Goal: Task Accomplishment & Management: Complete application form

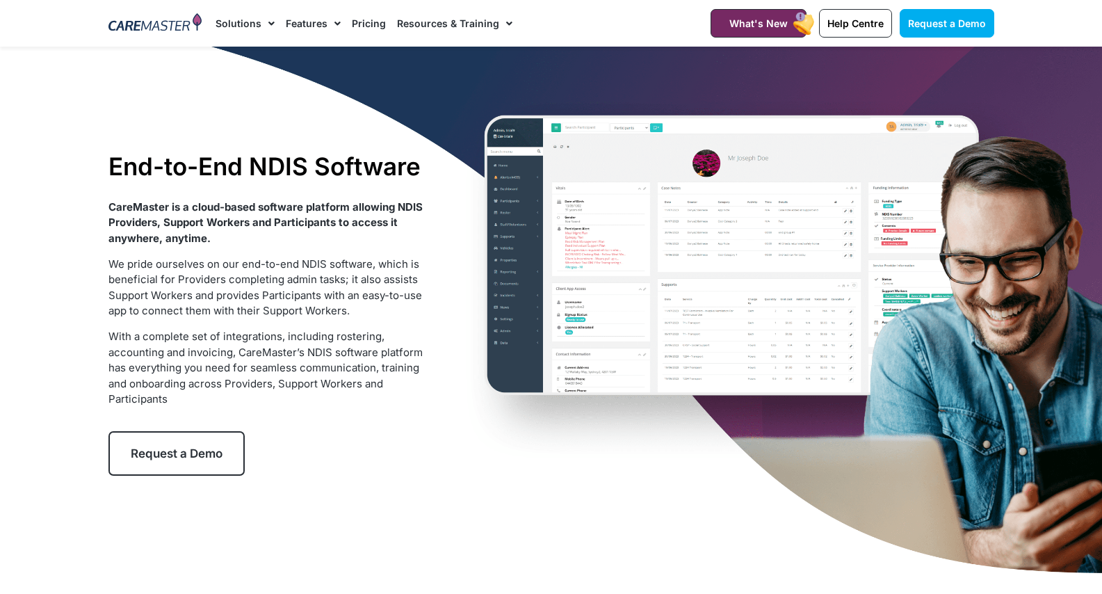
click at [156, 23] on img at bounding box center [155, 23] width 94 height 21
click at [939, 26] on span "Request a Demo" at bounding box center [947, 23] width 78 height 12
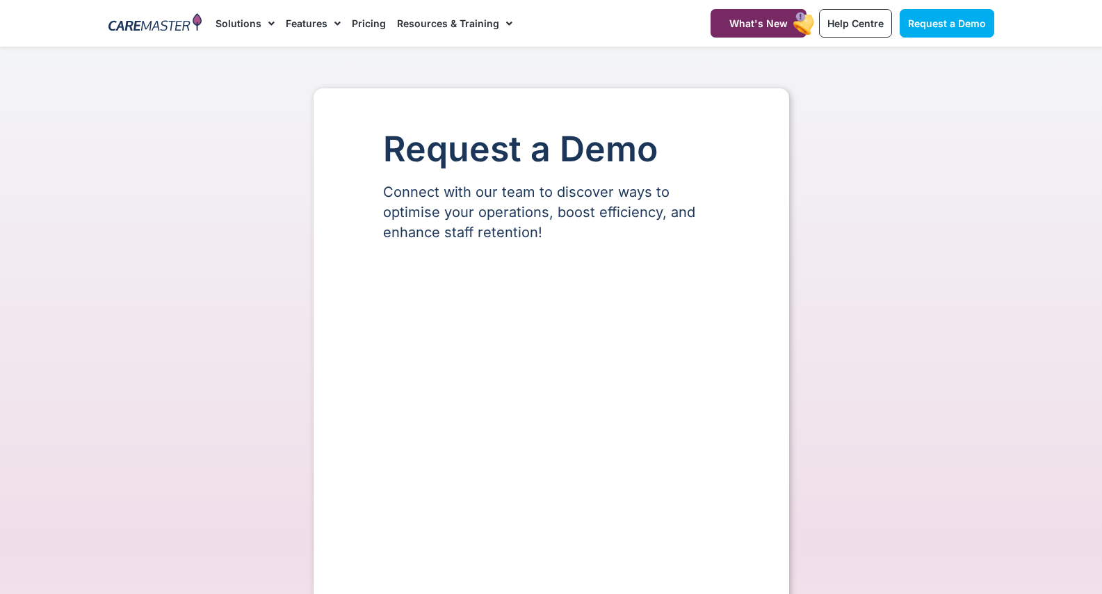
select select "**"
